Goal: Task Accomplishment & Management: Manage account settings

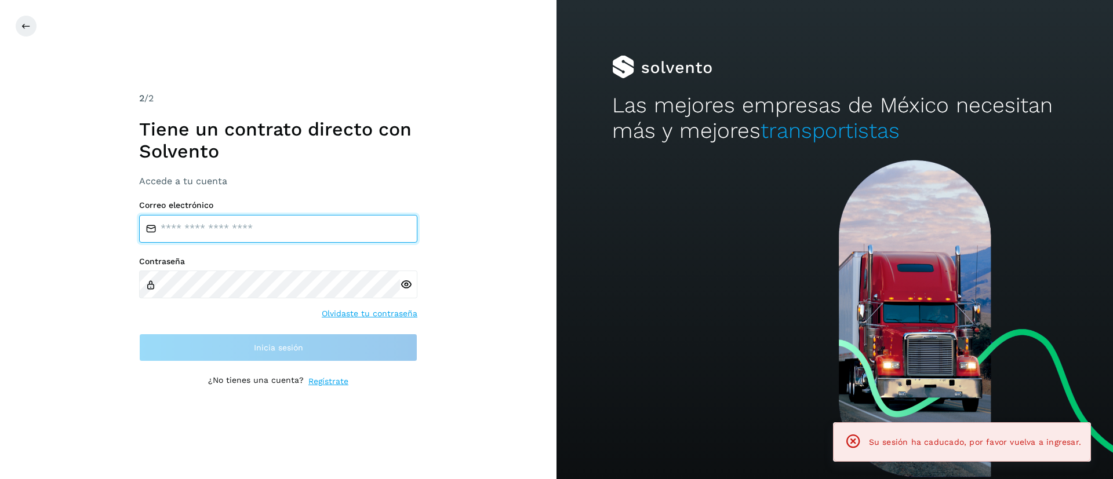
drag, startPoint x: 317, startPoint y: 233, endPoint x: 304, endPoint y: 240, distance: 14.8
click at [316, 233] on input "email" at bounding box center [278, 229] width 278 height 28
type input "**********"
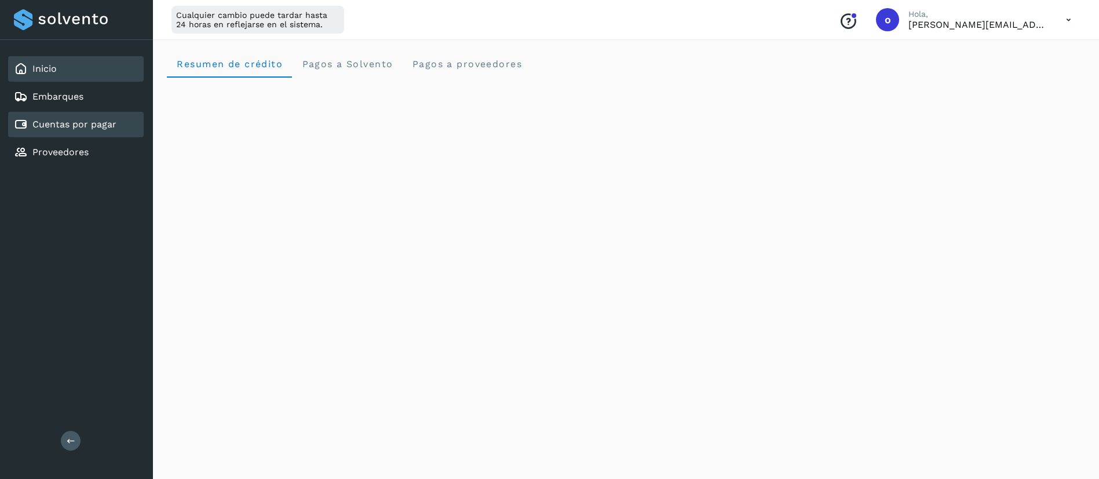
click at [90, 122] on link "Cuentas por pagar" at bounding box center [74, 124] width 84 height 11
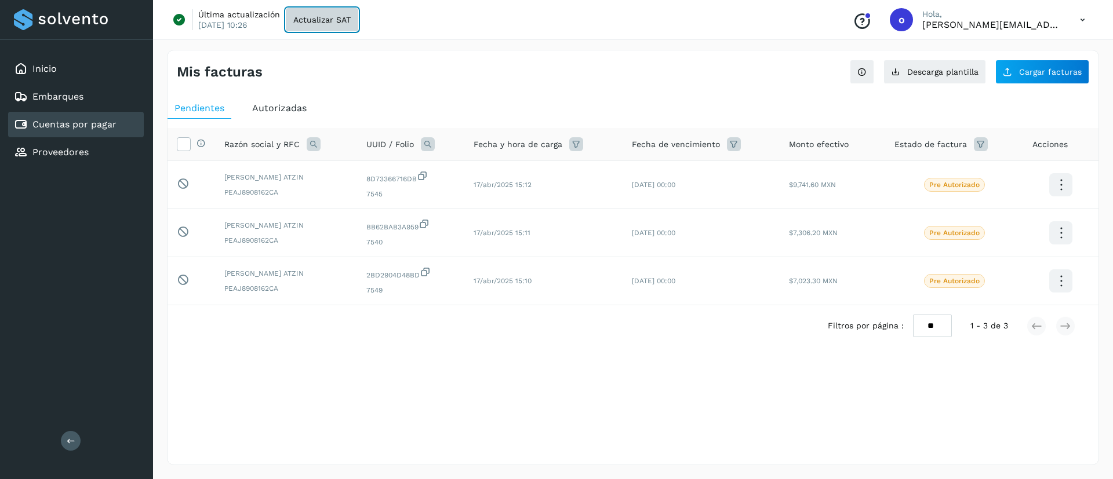
click at [313, 18] on span "Actualizar SAT" at bounding box center [321, 20] width 57 height 8
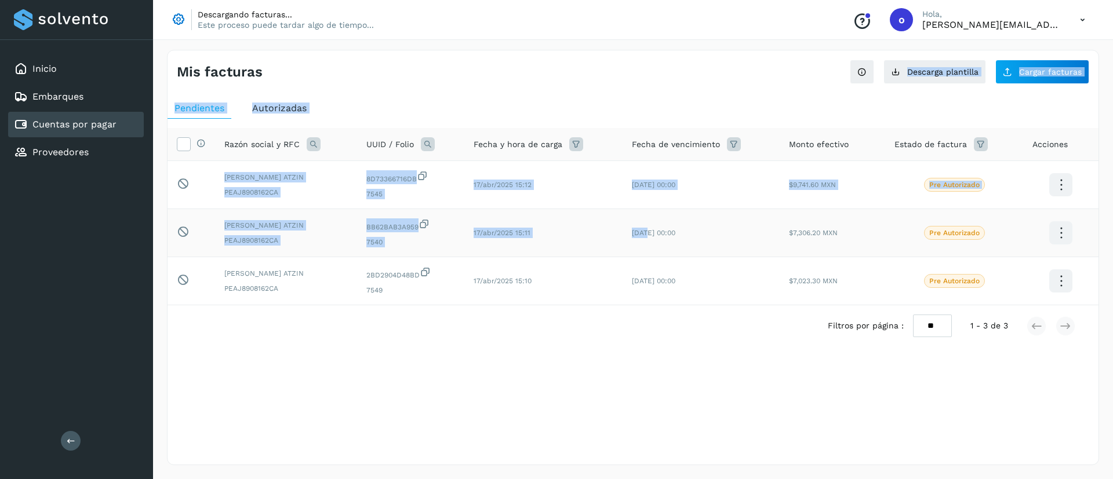
drag, startPoint x: 494, startPoint y: 57, endPoint x: 647, endPoint y: 220, distance: 223.4
click at [648, 221] on div "Mis facturas Ver instrucciones para cargar Facturas Descarga plantilla Cargar f…" at bounding box center [633, 258] width 932 height 416
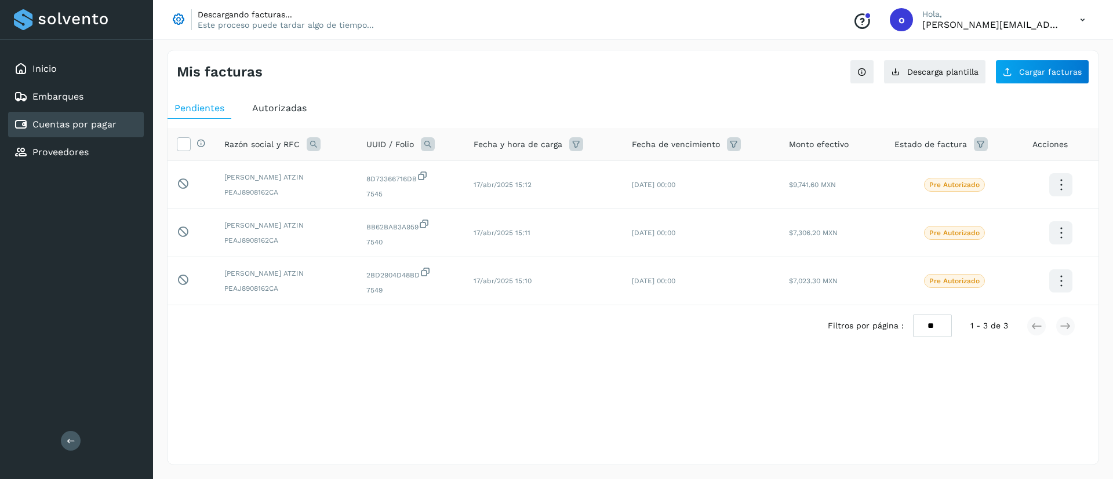
drag, startPoint x: 661, startPoint y: 442, endPoint x: 641, endPoint y: 406, distance: 41.0
click at [641, 406] on div "Mis facturas Ver instrucciones para cargar Facturas Descarga plantilla Cargar f…" at bounding box center [633, 258] width 932 height 416
click at [255, 403] on div "Mis facturas Ver instrucciones para cargar Facturas Descarga plantilla Cargar f…" at bounding box center [633, 258] width 932 height 416
click at [313, 29] on button "Actualizar SAT" at bounding box center [322, 19] width 72 height 23
click at [348, 340] on div "Filtros por página : ** ** ** 1 - 3 de 3" at bounding box center [632, 325] width 931 height 41
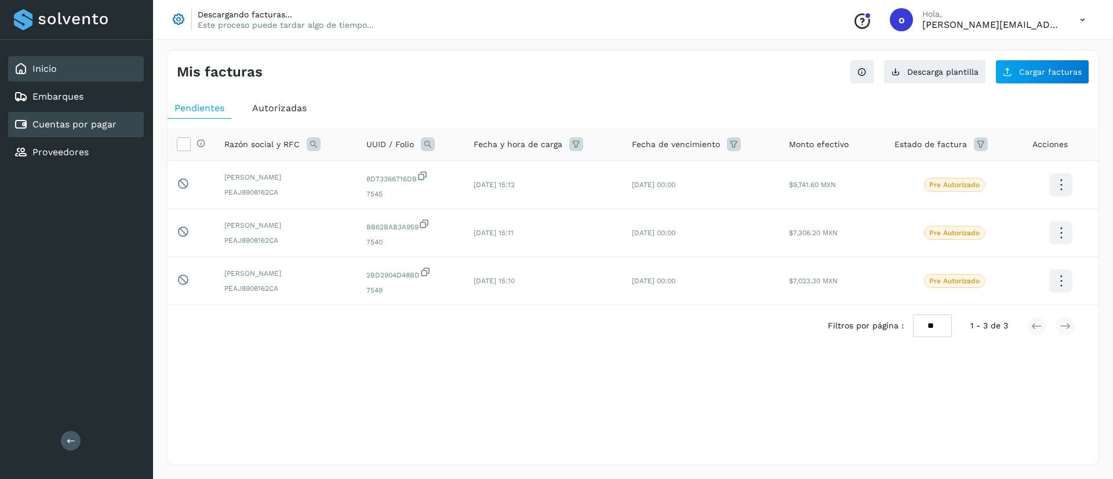
click at [32, 67] on link "Inicio" at bounding box center [44, 68] width 24 height 11
